Goal: Task Accomplishment & Management: Manage account settings

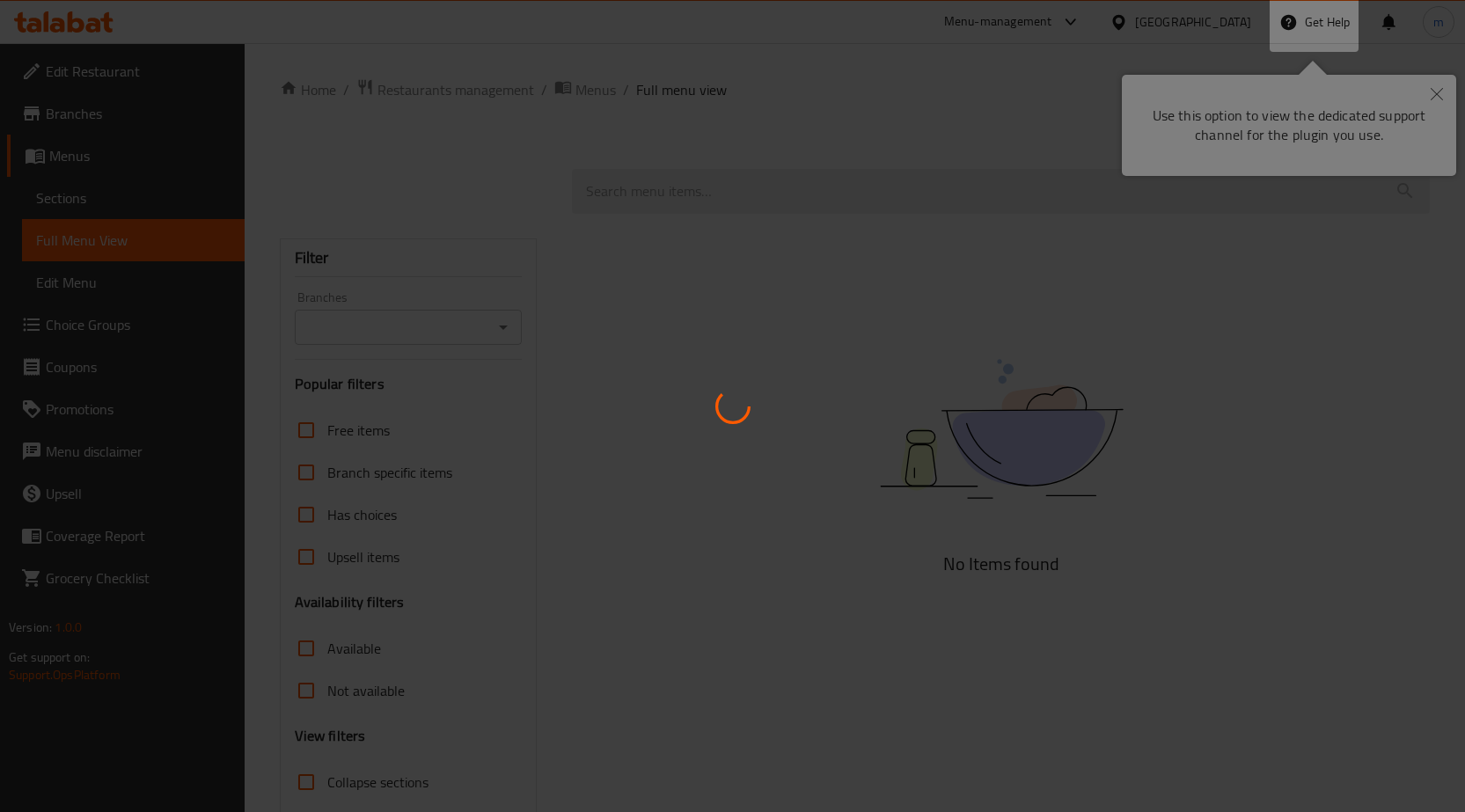
click at [1433, 94] on div at bounding box center [732, 406] width 1465 height 812
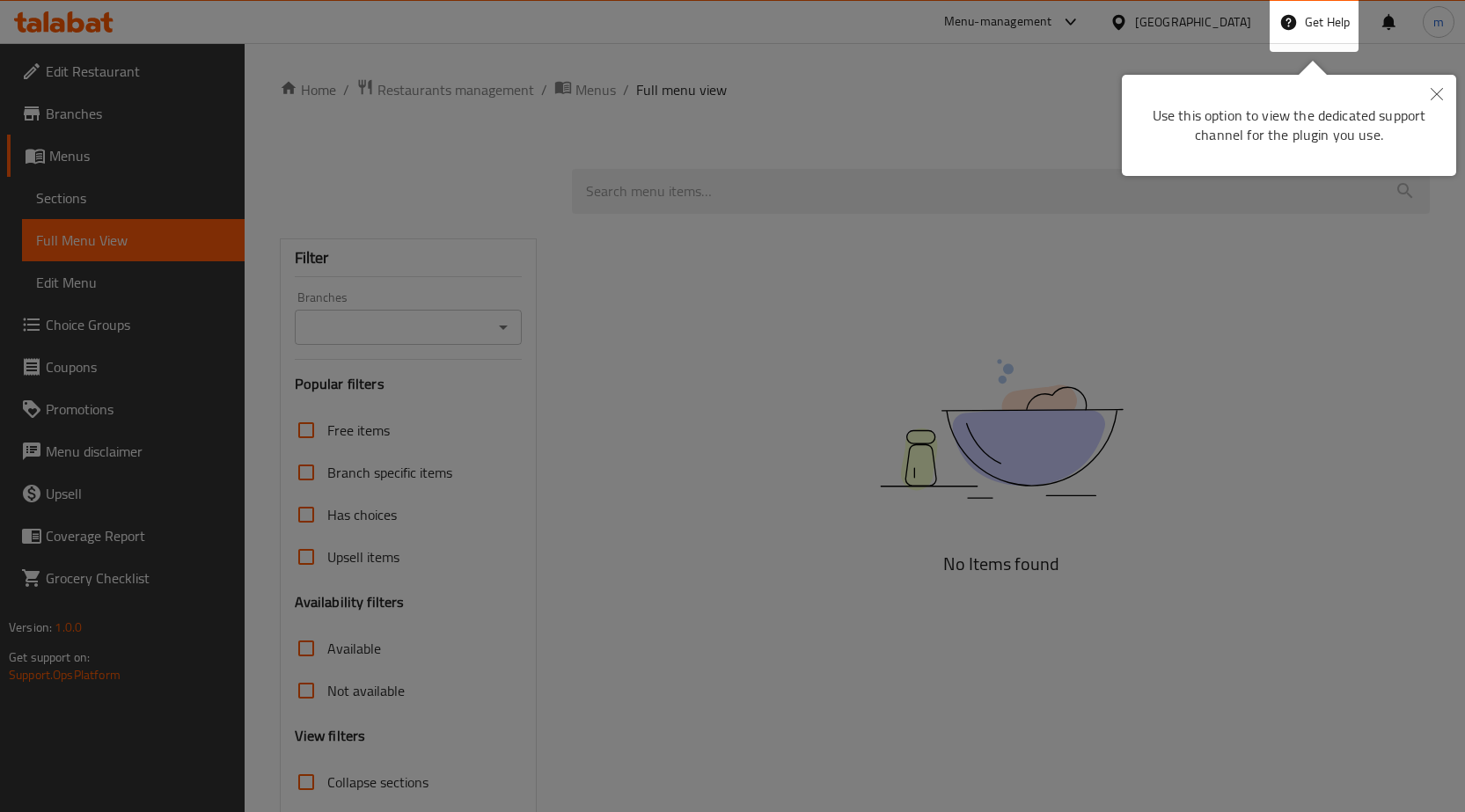
click at [1436, 90] on icon "Close" at bounding box center [1437, 94] width 12 height 12
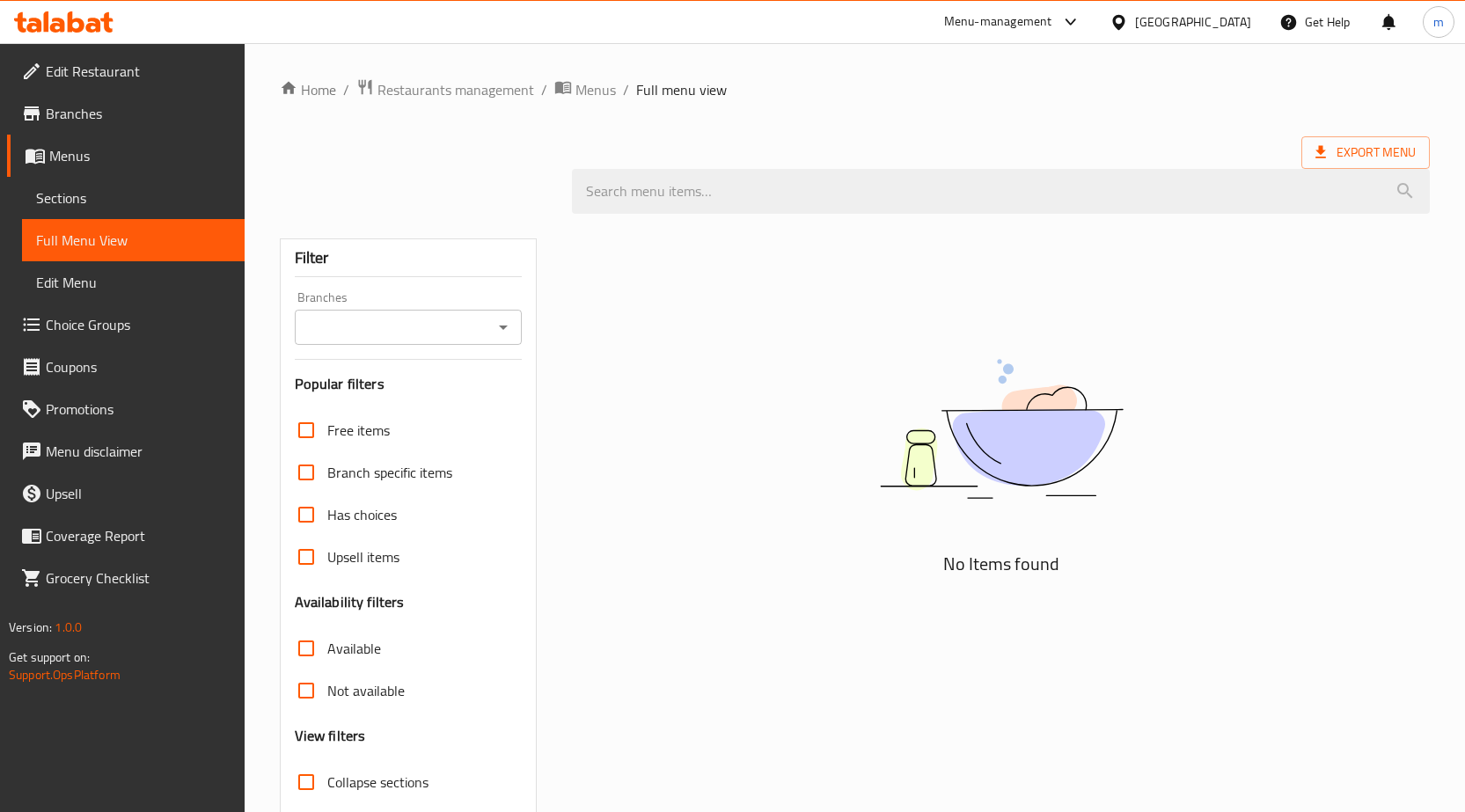
click at [82, 76] on span "Edit Restaurant" at bounding box center [137, 71] width 185 height 21
